Goal: Obtain resource: Obtain resource

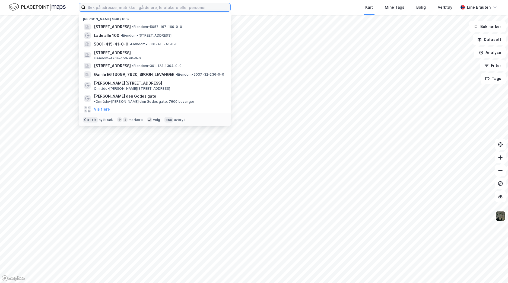
click at [109, 8] on input at bounding box center [158, 7] width 145 height 8
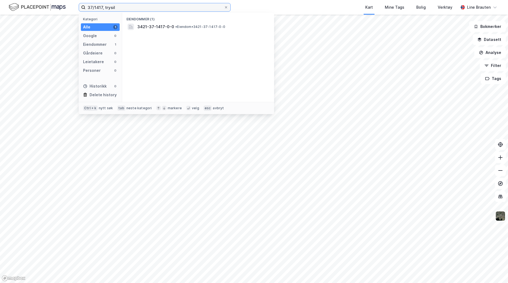
type input "37/1417, trysil"
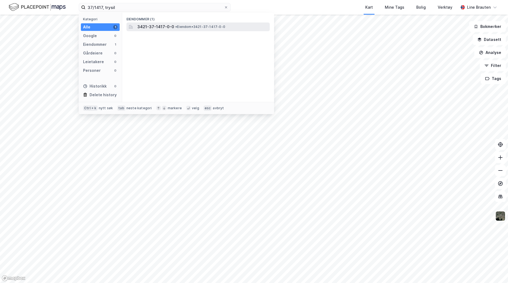
click at [160, 27] on span "3421-37-1417-0-0" at bounding box center [155, 27] width 37 height 7
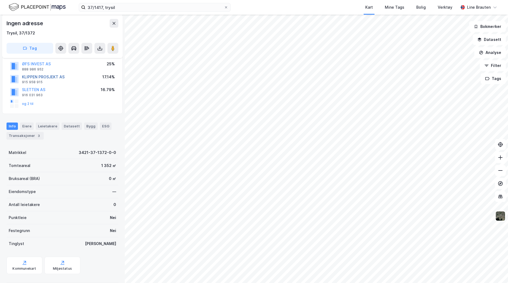
scroll to position [73, 0]
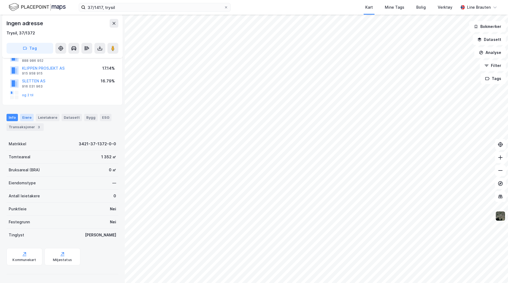
click at [28, 116] on div "Eiere" at bounding box center [27, 117] width 14 height 7
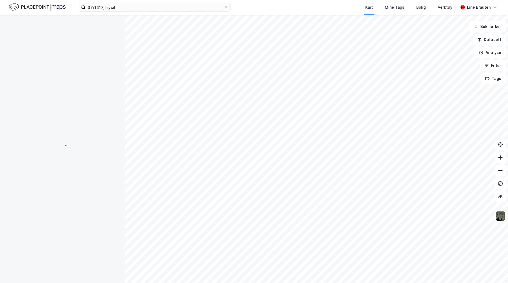
scroll to position [18, 0]
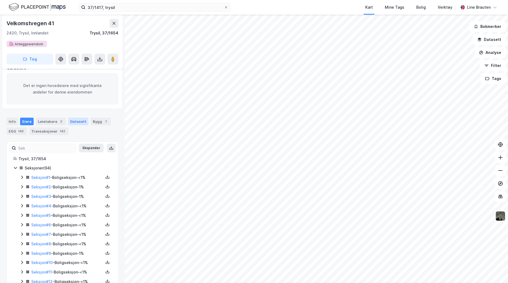
scroll to position [154, 0]
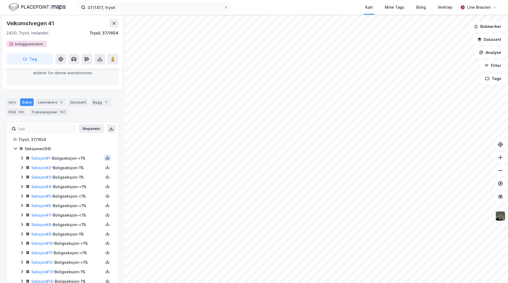
click at [105, 159] on icon at bounding box center [107, 158] width 4 height 4
click at [83, 143] on div "Grunnbok" at bounding box center [78, 141] width 48 height 13
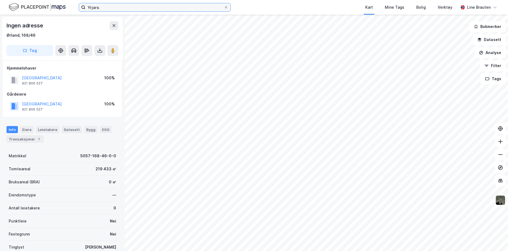
click at [117, 7] on input "Yrjars" at bounding box center [155, 7] width 138 height 8
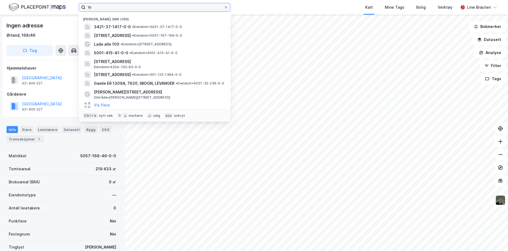
type input "Y"
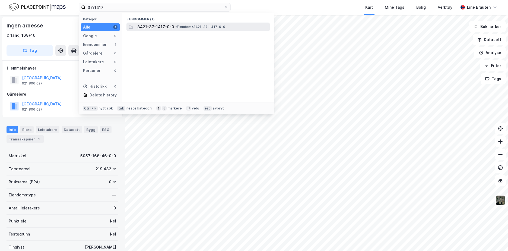
click at [164, 27] on span "3421-37-1417-0-0" at bounding box center [155, 27] width 37 height 7
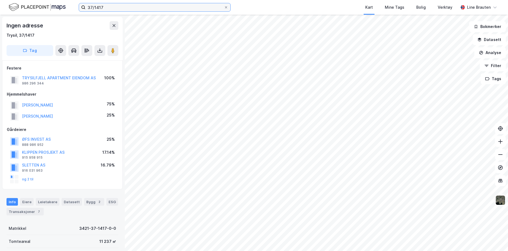
click at [150, 10] on input "37/1417" at bounding box center [155, 7] width 138 height 8
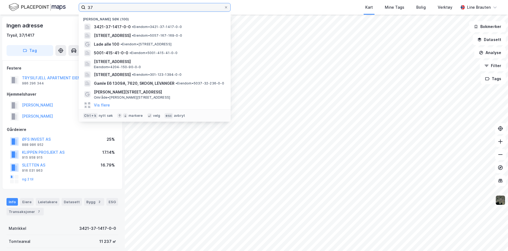
type input "3"
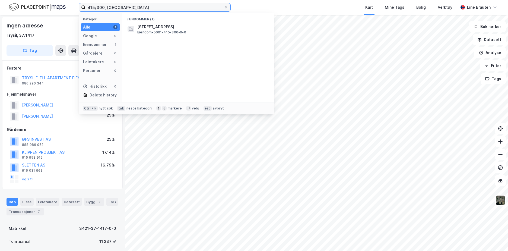
type input "415/300, trondheim"
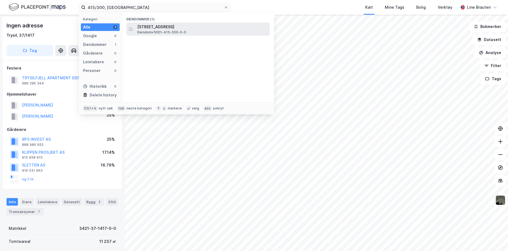
click at [172, 28] on span "Leksvikgata 3, 7066, TRONDHEIM, TRONDHEIM" at bounding box center [202, 27] width 130 height 7
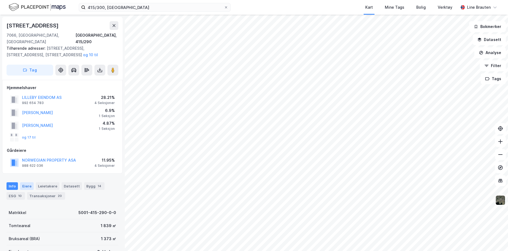
click at [27, 182] on div "Eiere" at bounding box center [27, 186] width 14 height 8
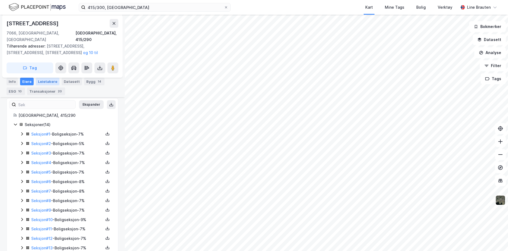
scroll to position [125, 0]
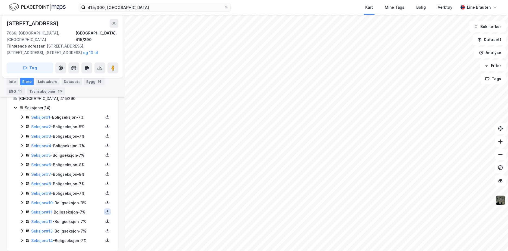
click at [105, 209] on icon at bounding box center [107, 211] width 4 height 4
click at [82, 189] on div "Grunnbok" at bounding box center [78, 195] width 48 height 13
click at [107, 219] on icon at bounding box center [107, 220] width 1 height 2
click at [80, 202] on div "Grunnbok" at bounding box center [75, 205] width 18 height 7
click at [105, 228] on icon at bounding box center [107, 230] width 4 height 4
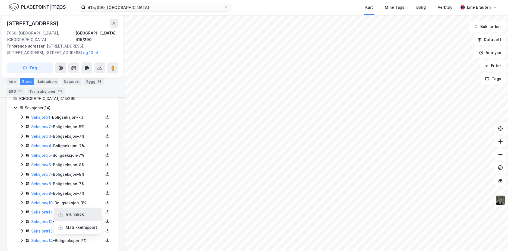
click at [78, 211] on div "Grunnbok" at bounding box center [75, 214] width 18 height 7
click at [107, 239] on icon at bounding box center [108, 239] width 2 height 1
click at [81, 217] on div "Grunnbok" at bounding box center [78, 223] width 48 height 13
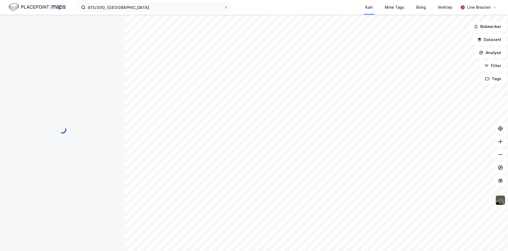
scroll to position [125, 0]
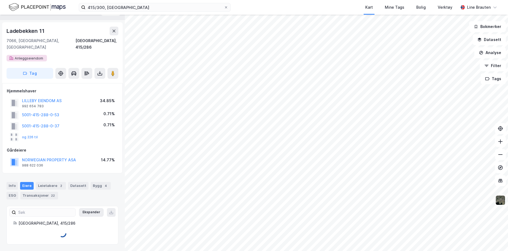
scroll to position [6, 0]
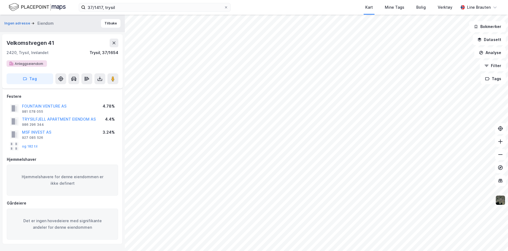
scroll to position [154, 0]
